Goal: Ask a question

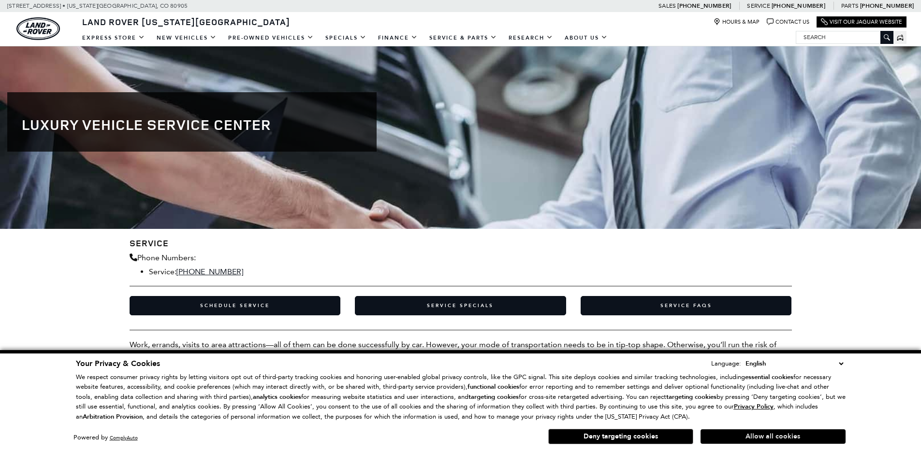
click at [773, 434] on button "Allow all cookies" at bounding box center [772, 437] width 145 height 14
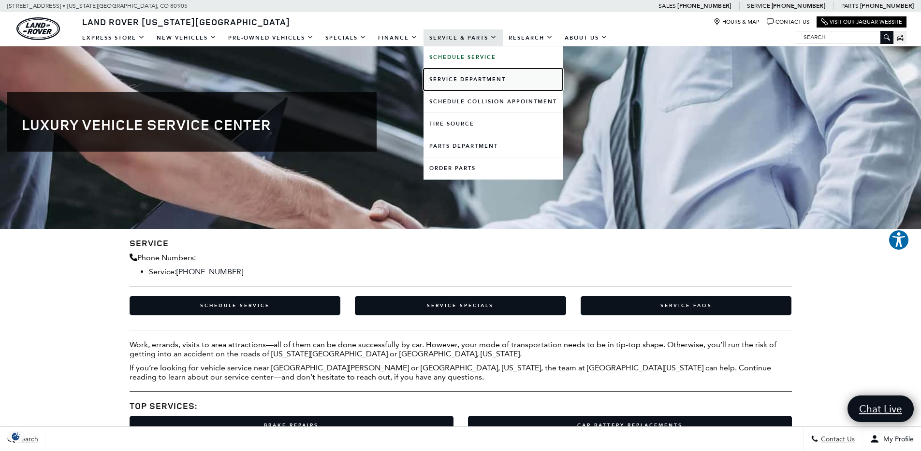
click at [491, 84] on link "Service Department" at bounding box center [492, 80] width 139 height 22
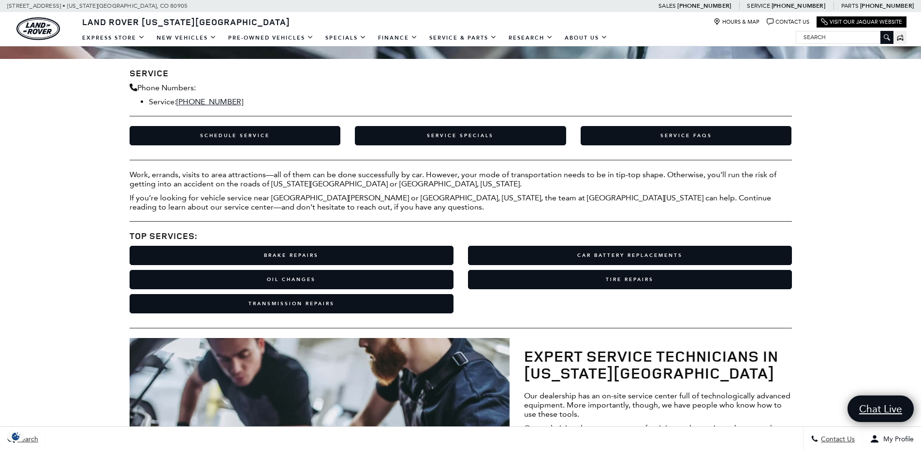
scroll to position [172, 0]
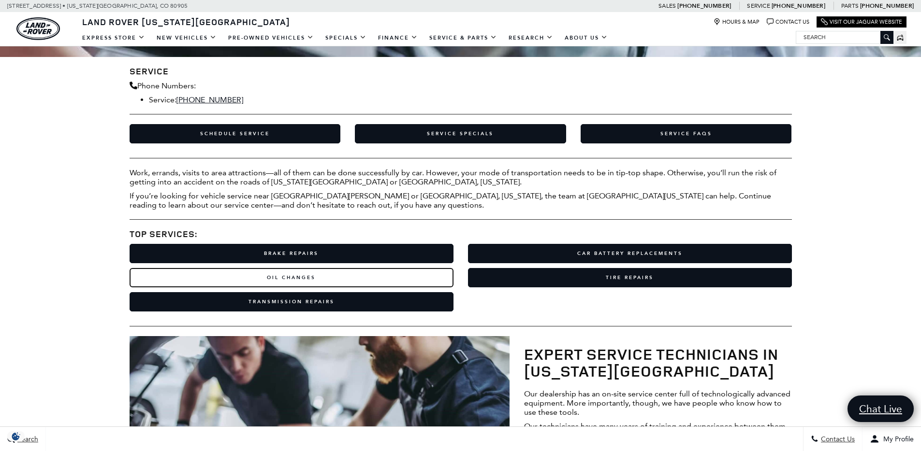
click at [335, 280] on link "Oil Changes" at bounding box center [292, 277] width 324 height 19
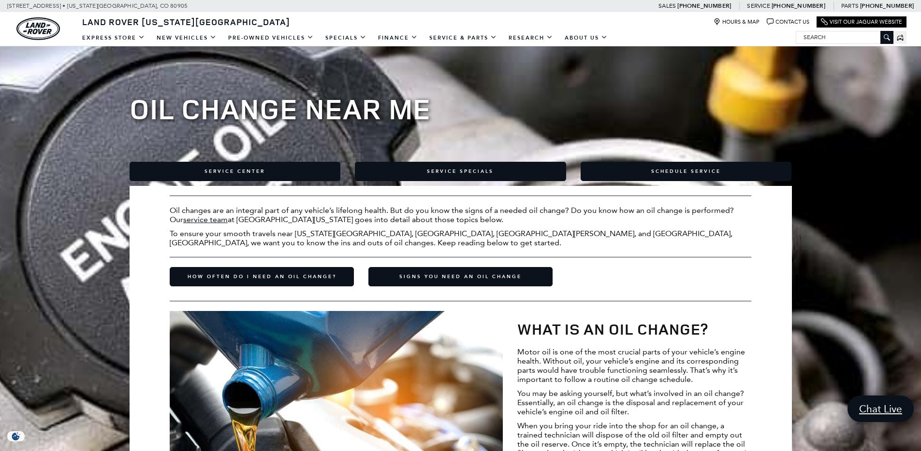
scroll to position [128, 0]
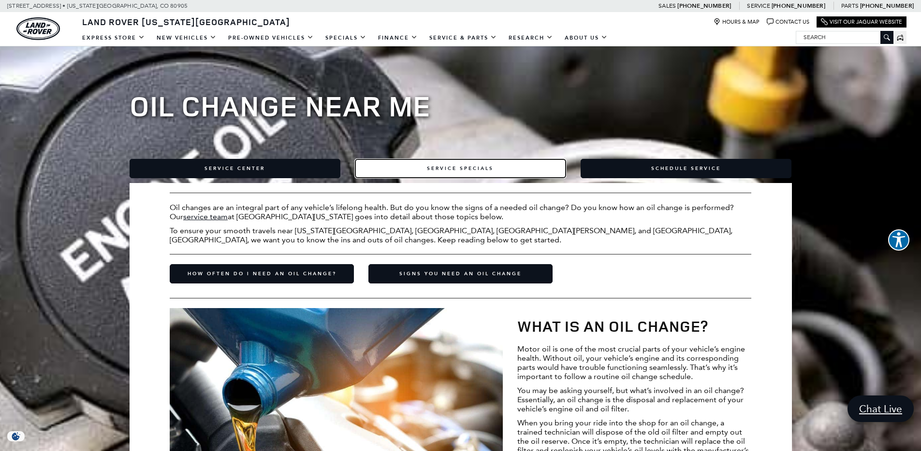
click at [461, 163] on link "Service Specials" at bounding box center [460, 168] width 211 height 19
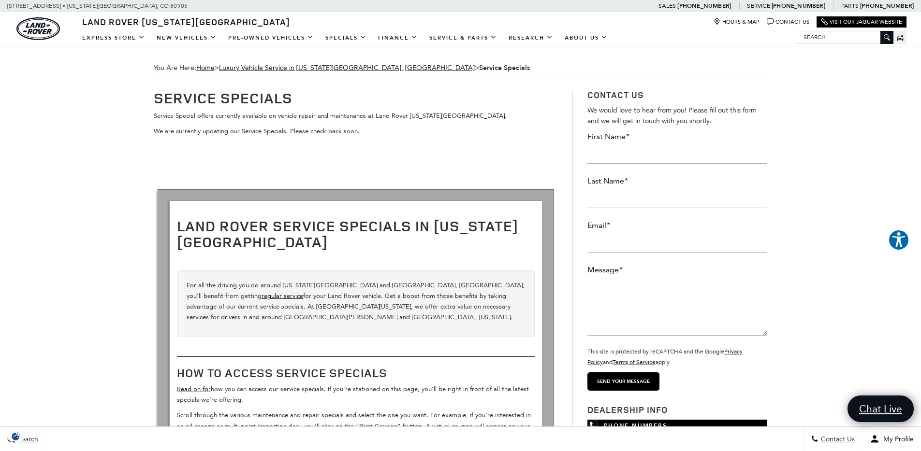
scroll to position [2, 0]
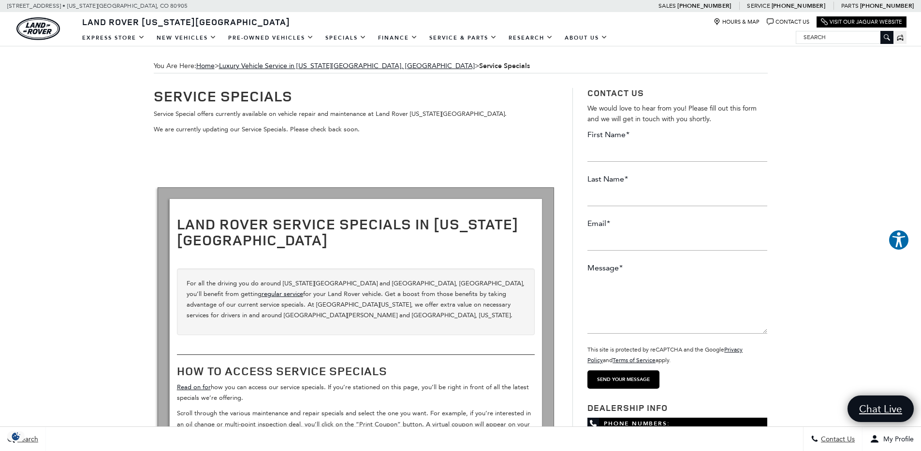
click at [606, 156] on input "First Name *" at bounding box center [677, 152] width 180 height 19
type input "Emma"
click at [609, 192] on input "Last Name *" at bounding box center [677, 196] width 180 height 19
type input "Horvath"
click at [611, 232] on input "Email *" at bounding box center [677, 240] width 180 height 19
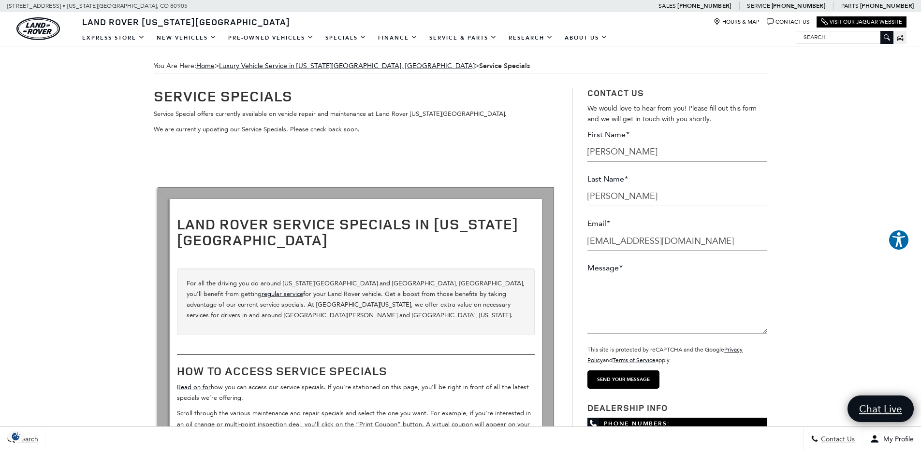
type input "horvathej@gmail.com"
click at [597, 294] on textarea "Message *" at bounding box center [677, 305] width 180 height 58
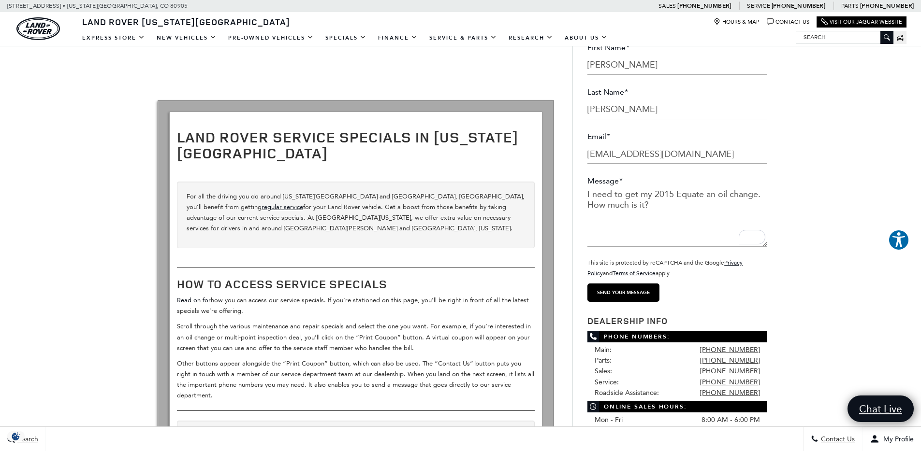
scroll to position [91, 0]
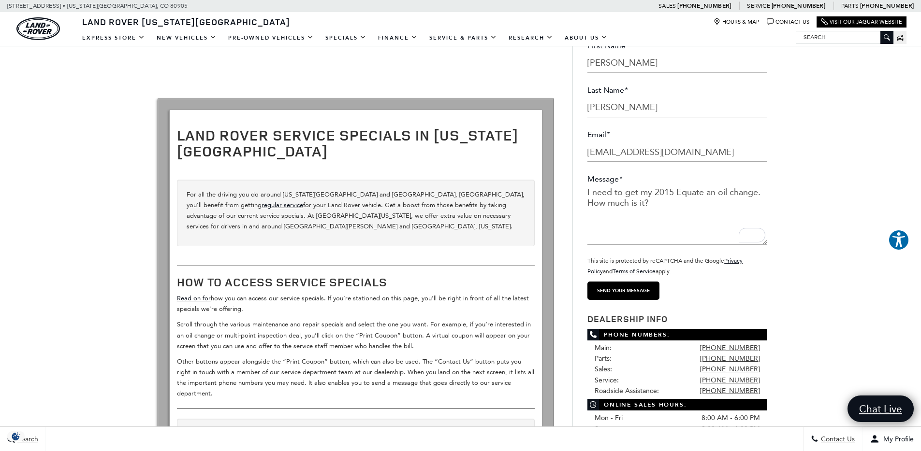
drag, startPoint x: 704, startPoint y: 190, endPoint x: 683, endPoint y: 191, distance: 20.8
click at [683, 191] on textarea "I need to get my 2015 Equate an oil change. How much is it?" at bounding box center [677, 216] width 180 height 58
click at [704, 192] on textarea "I need to get my 2015 Evoqute an oil change. How much is it?" at bounding box center [677, 216] width 180 height 58
type textarea "I need to get my 2015 Evoque an oil change. How much is it?"
click at [700, 215] on textarea "I need to get my 2015 Evoque an oil change. How much is it?" at bounding box center [677, 216] width 180 height 58
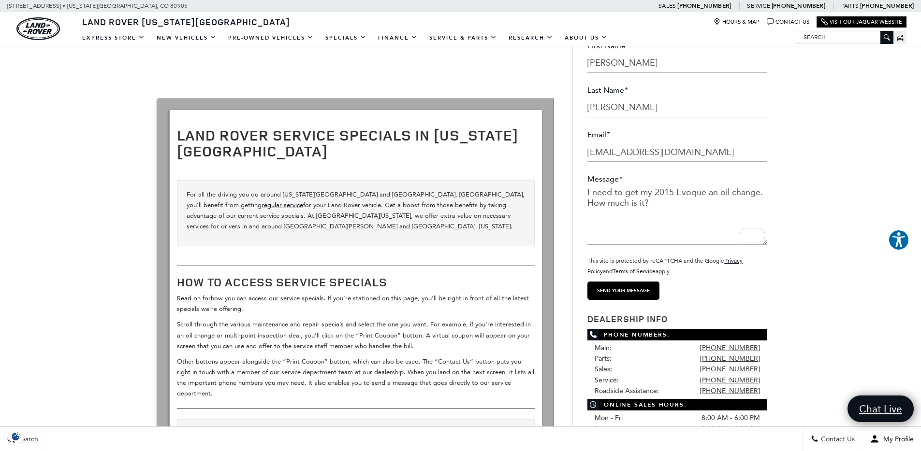
click at [634, 288] on input "Send your message" at bounding box center [623, 291] width 72 height 18
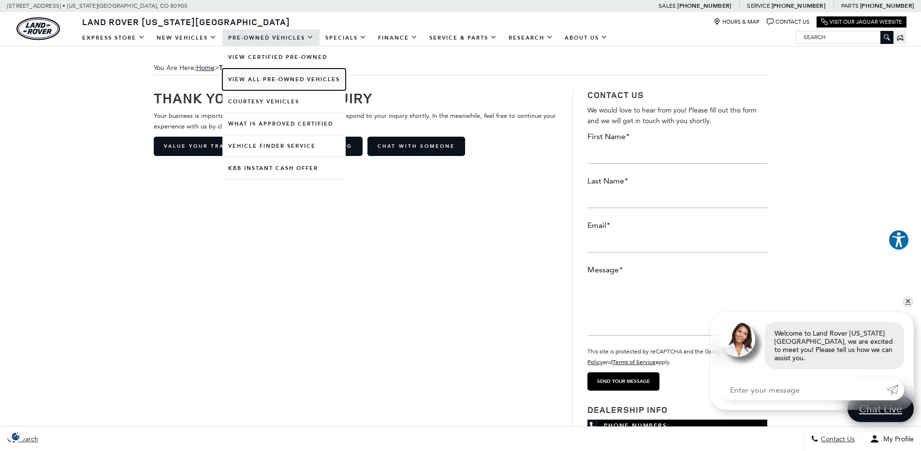
click at [306, 72] on link "View All Pre-Owned Vehicles" at bounding box center [283, 80] width 123 height 22
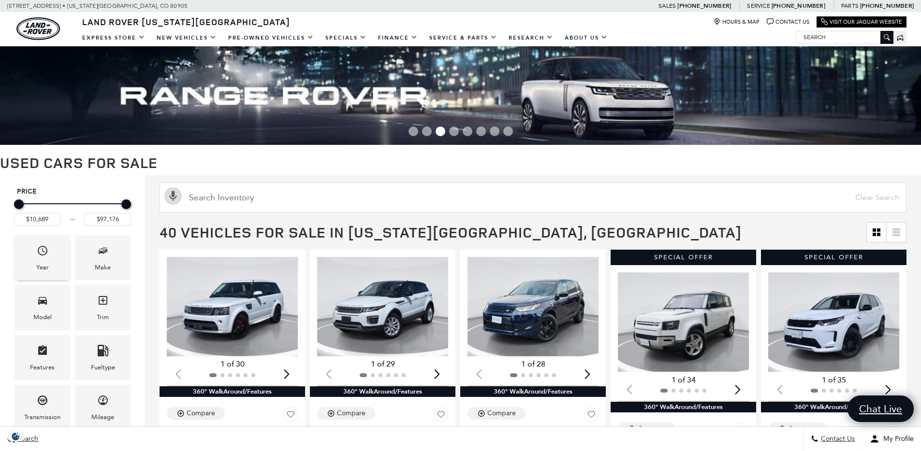
click at [44, 258] on span "Year" at bounding box center [43, 253] width 12 height 20
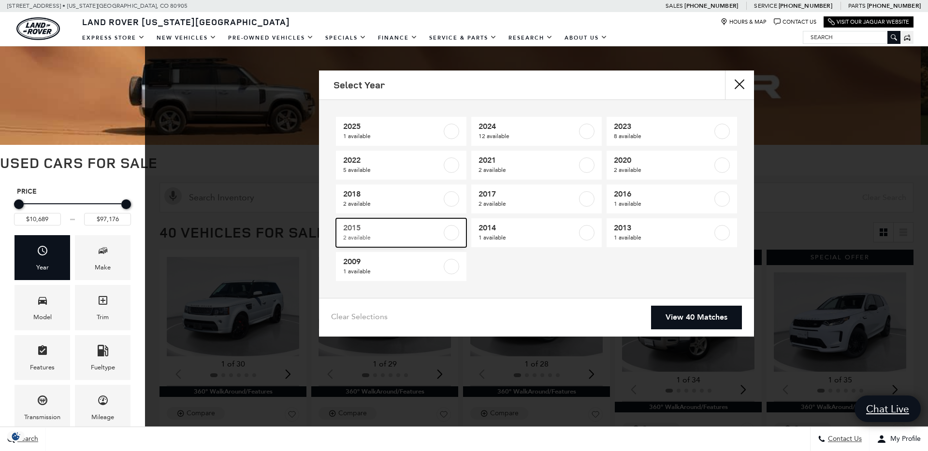
click at [409, 235] on span "2 available" at bounding box center [392, 238] width 99 height 10
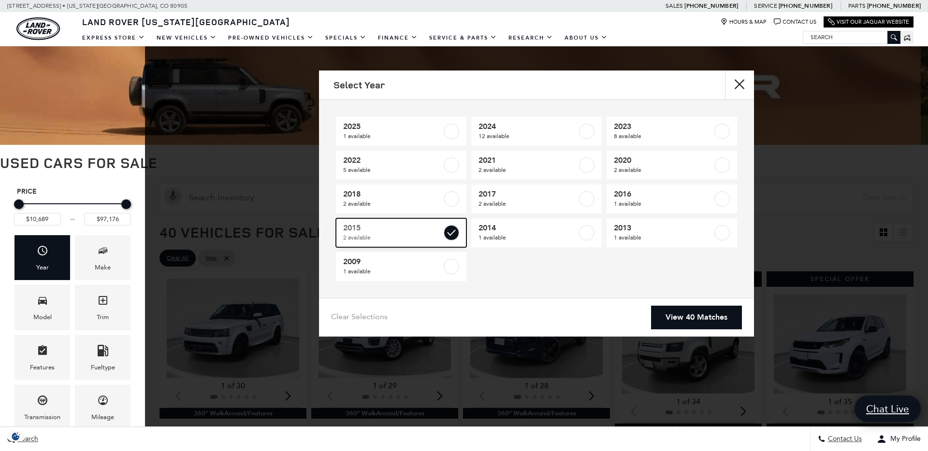
type input "$14,313"
type input "$44,689"
checkbox input "true"
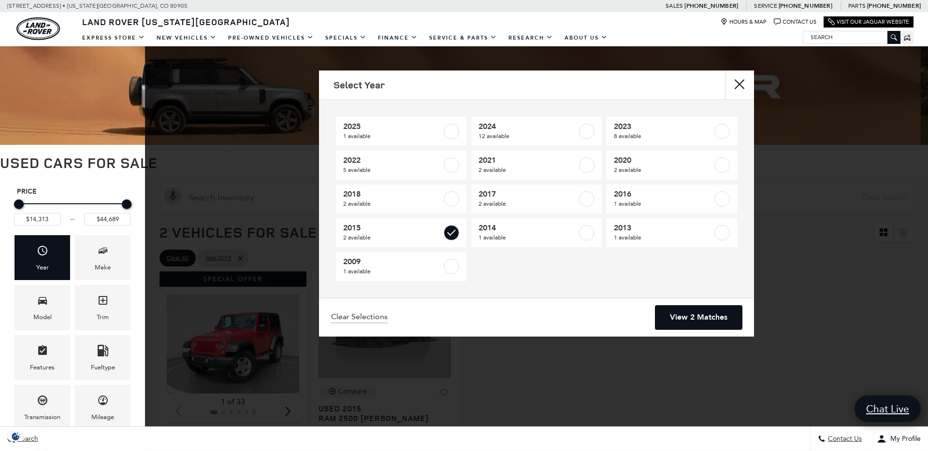
click at [692, 315] on link "View 2 Matches" at bounding box center [698, 318] width 86 height 24
